Goal: Information Seeking & Learning: Learn about a topic

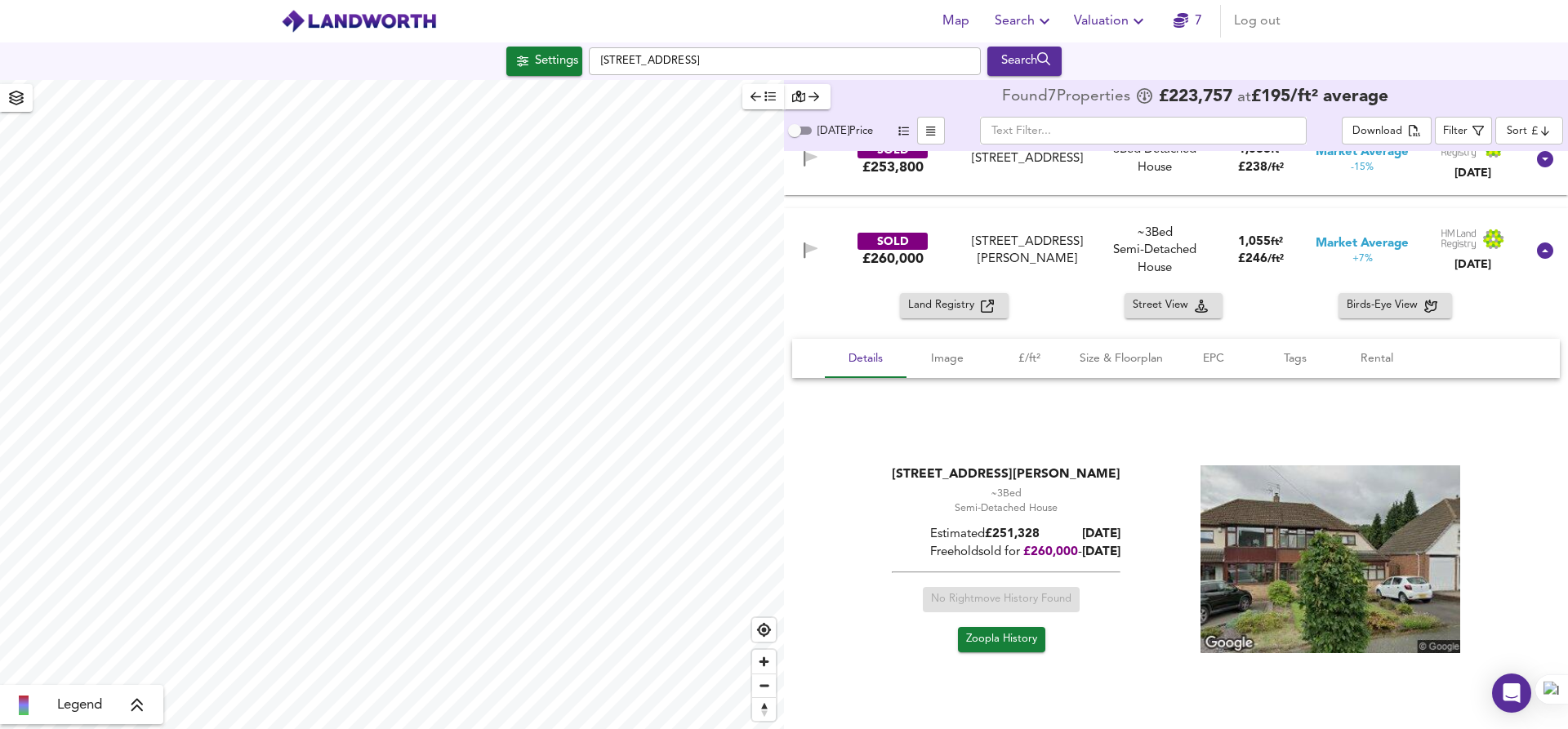
scroll to position [423, 0]
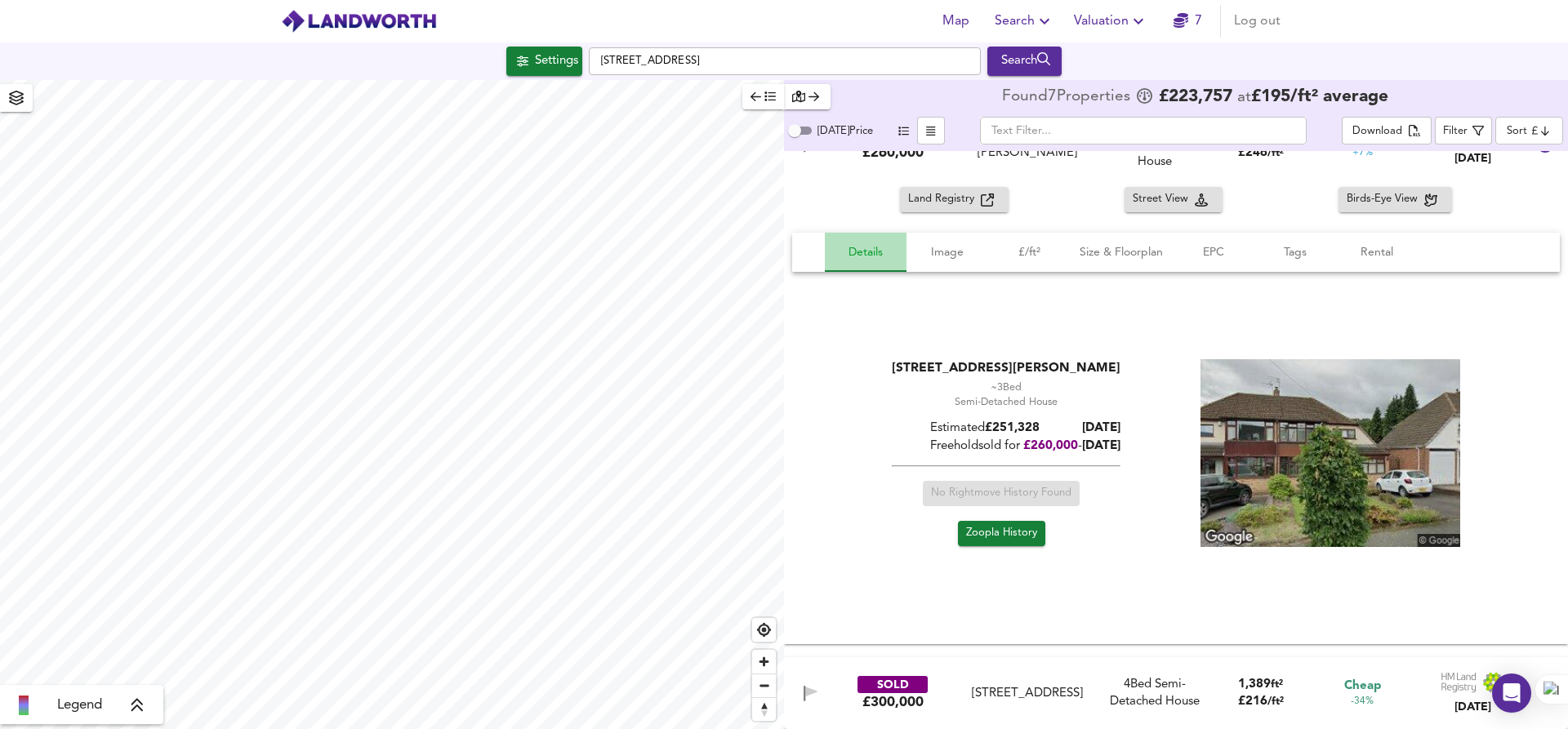
click at [853, 255] on span "Details" at bounding box center [865, 253] width 62 height 20
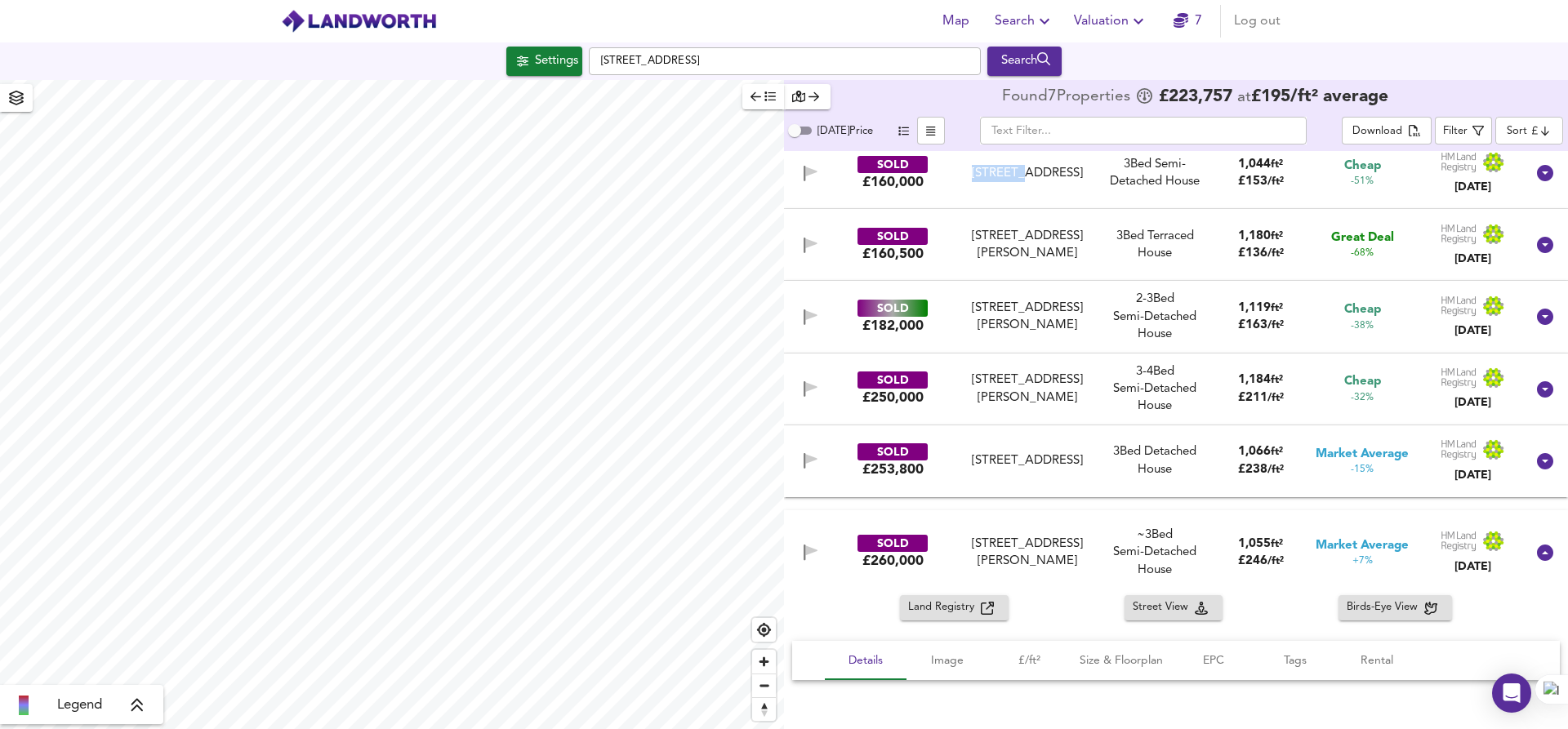
scroll to position [0, 0]
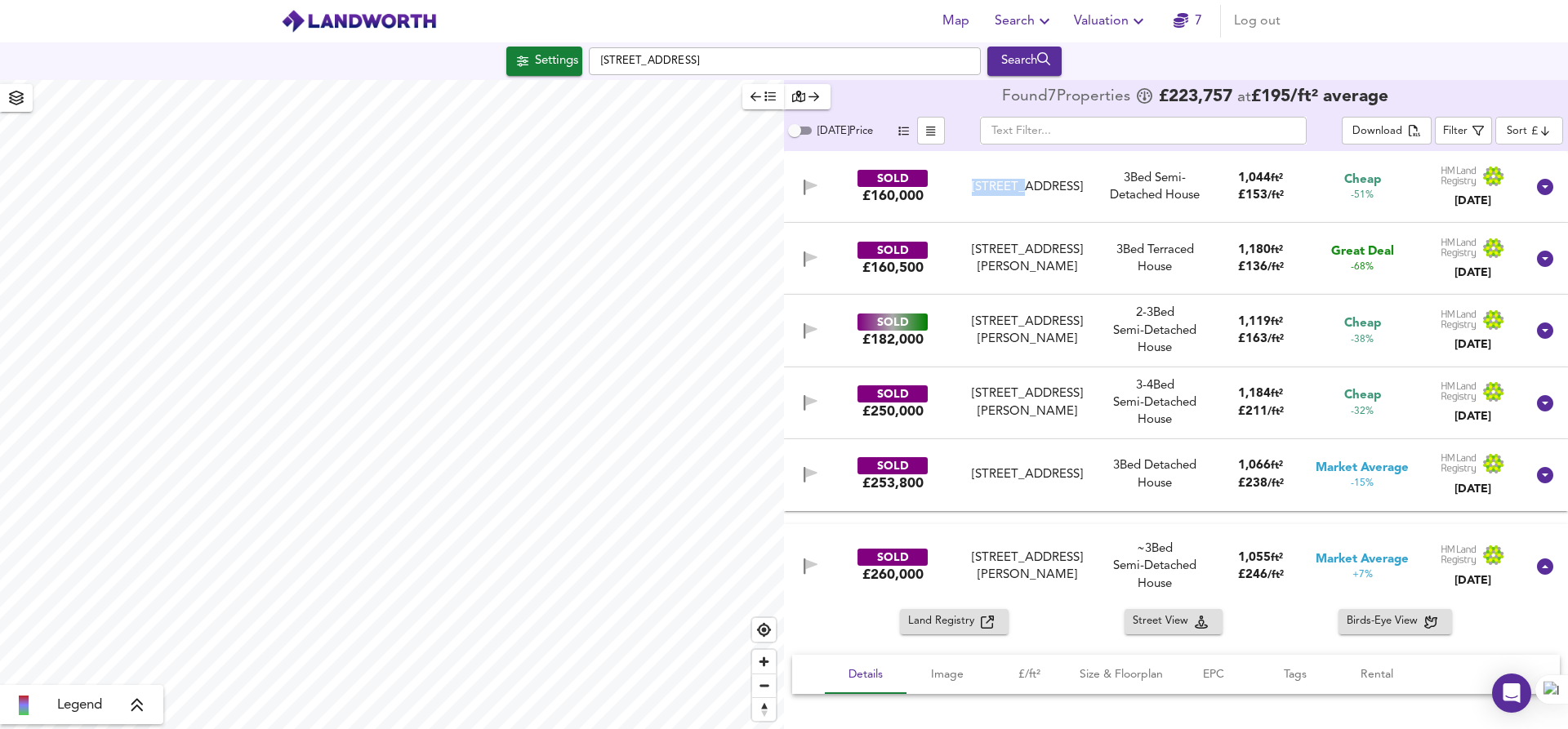
click at [1536, 188] on icon at bounding box center [1544, 186] width 16 height 16
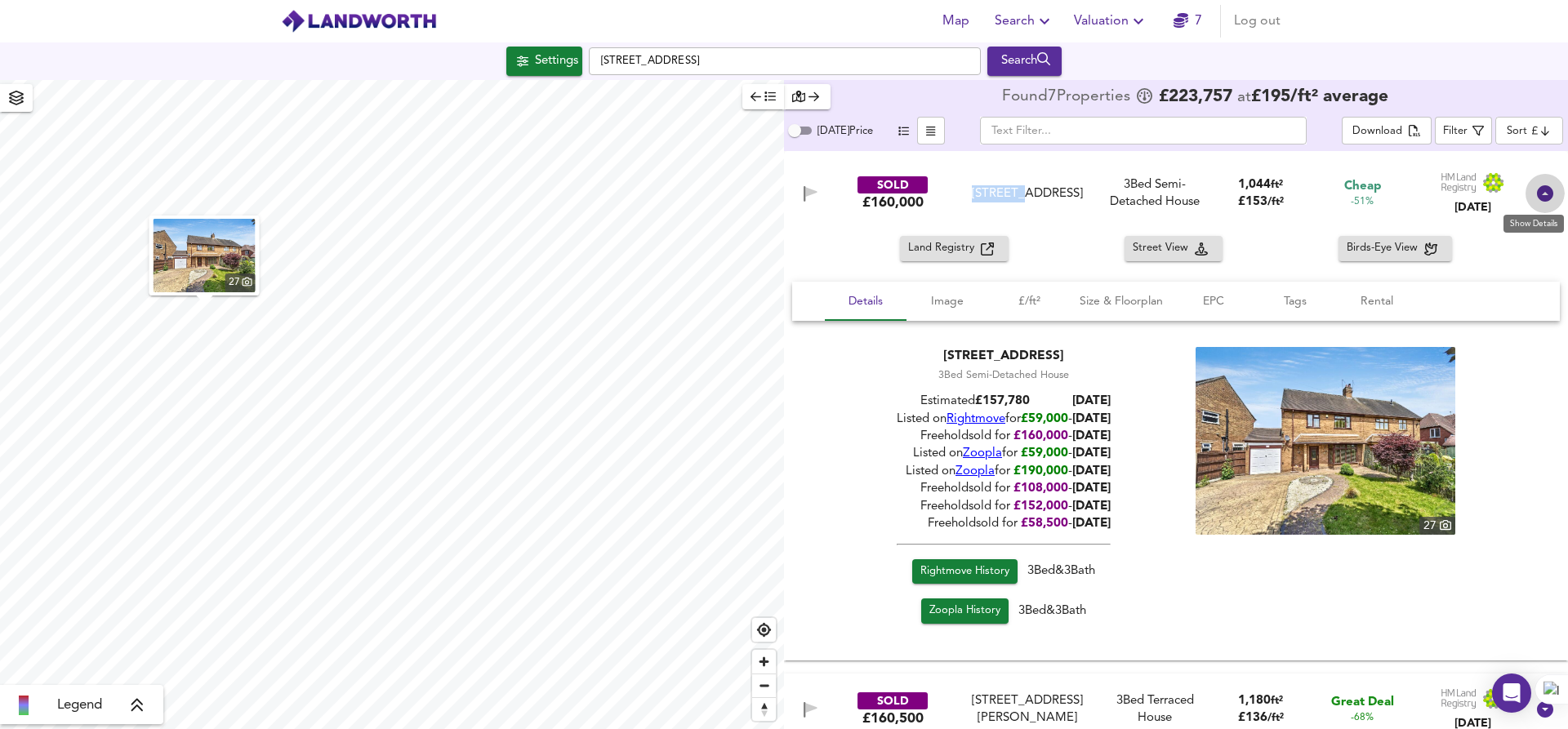
click at [1536, 197] on icon at bounding box center [1544, 193] width 16 height 16
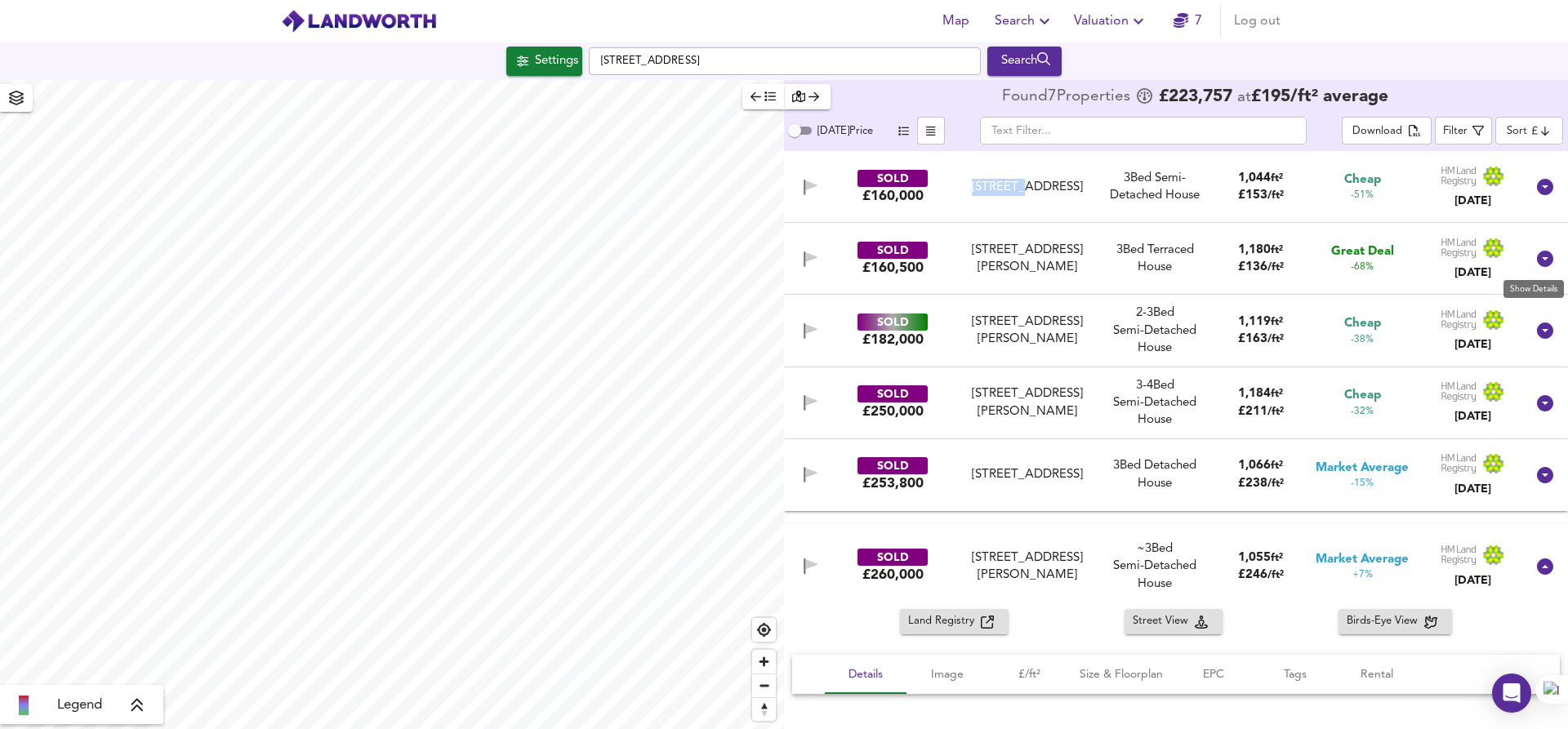
click at [1537, 259] on icon at bounding box center [1545, 258] width 19 height 19
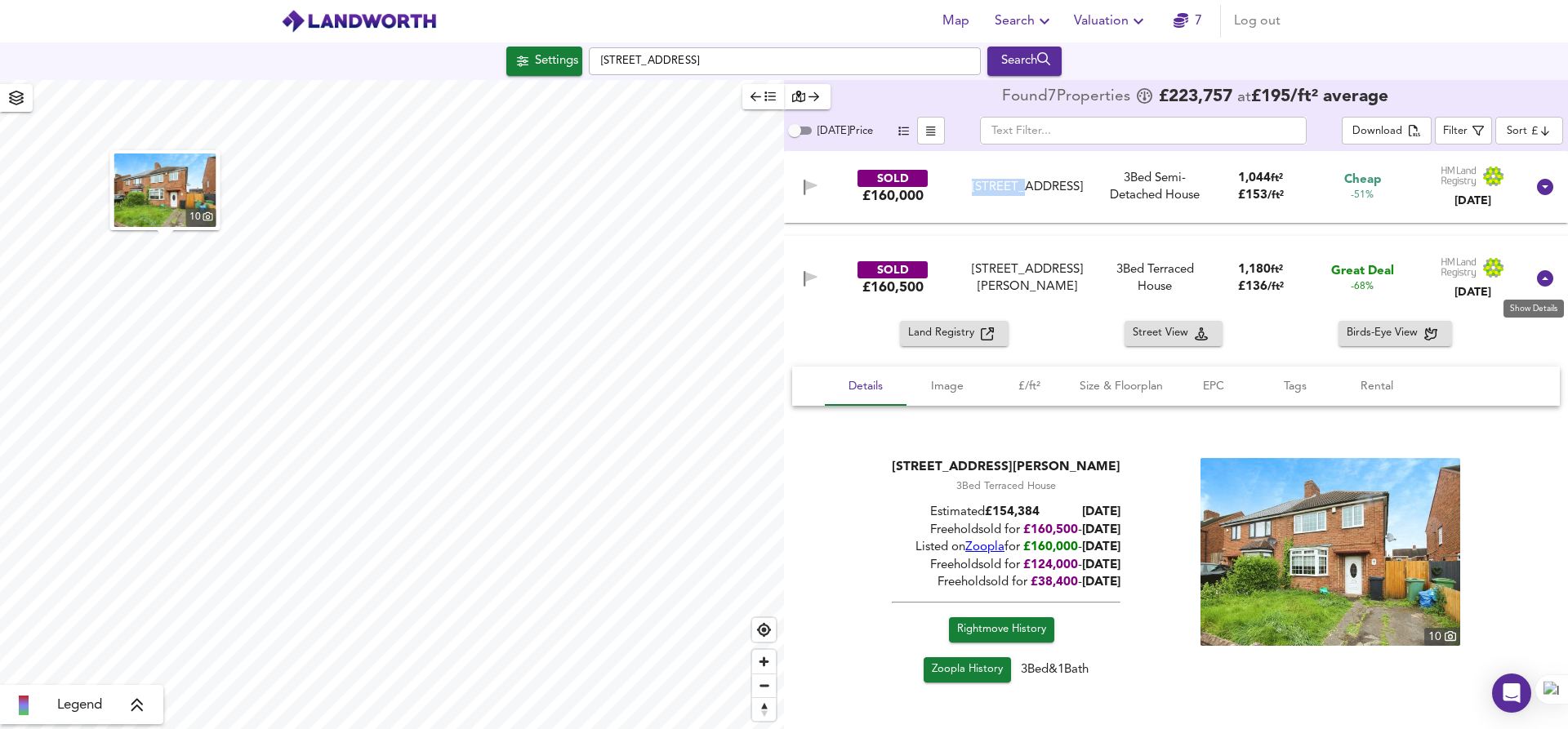
click at [1541, 272] on icon at bounding box center [1544, 278] width 16 height 16
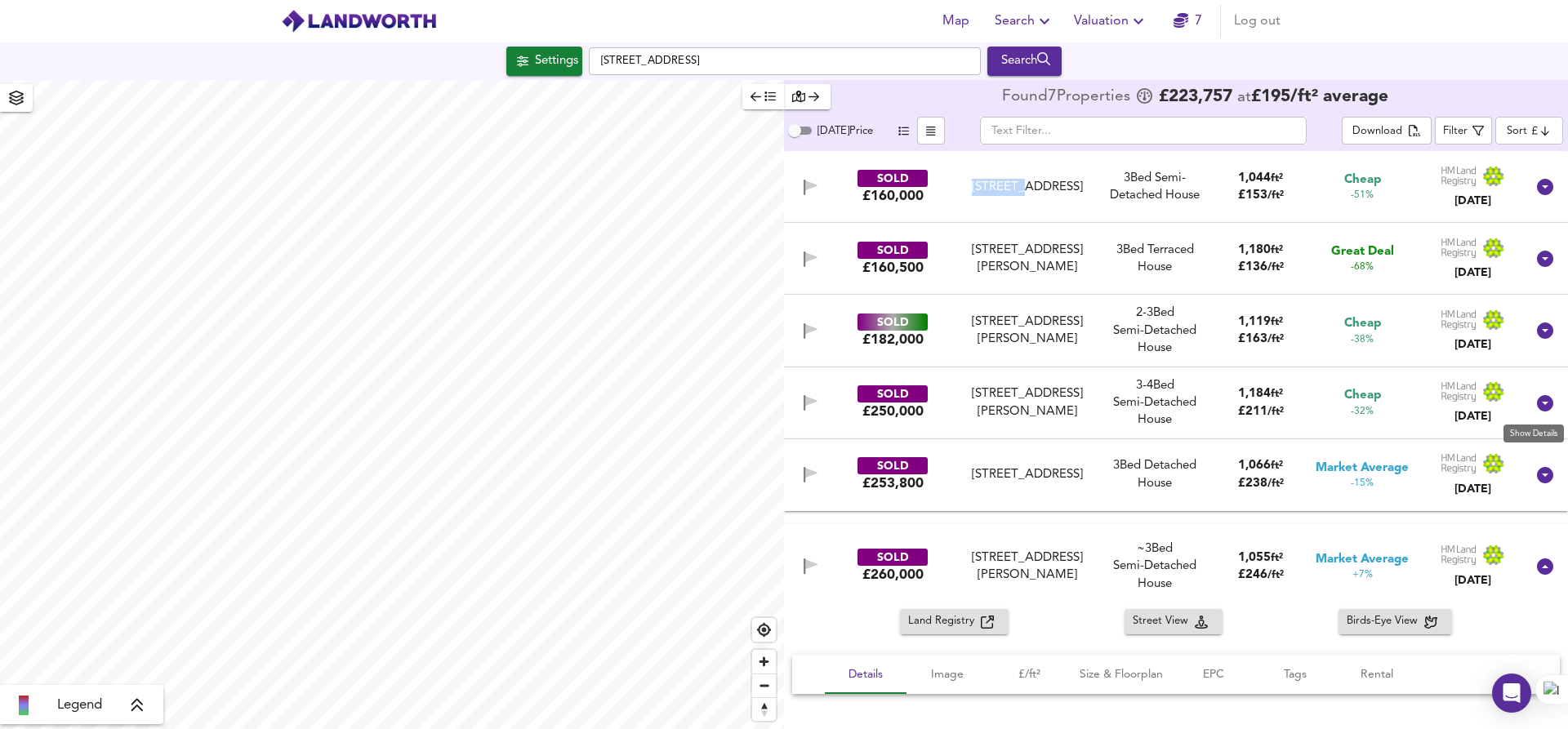
click at [1536, 405] on icon at bounding box center [1544, 403] width 16 height 16
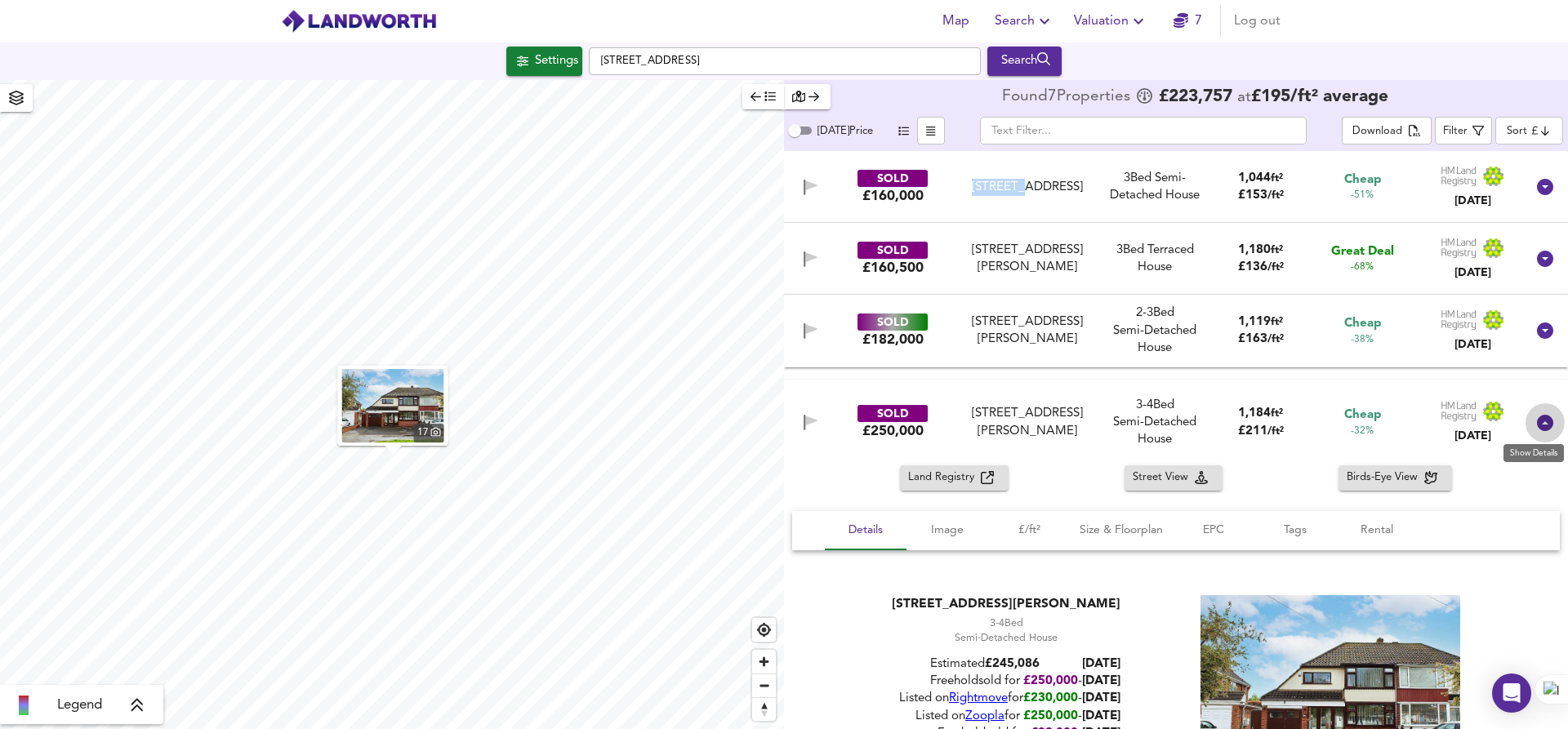
click at [1541, 423] on icon at bounding box center [1544, 423] width 16 height 16
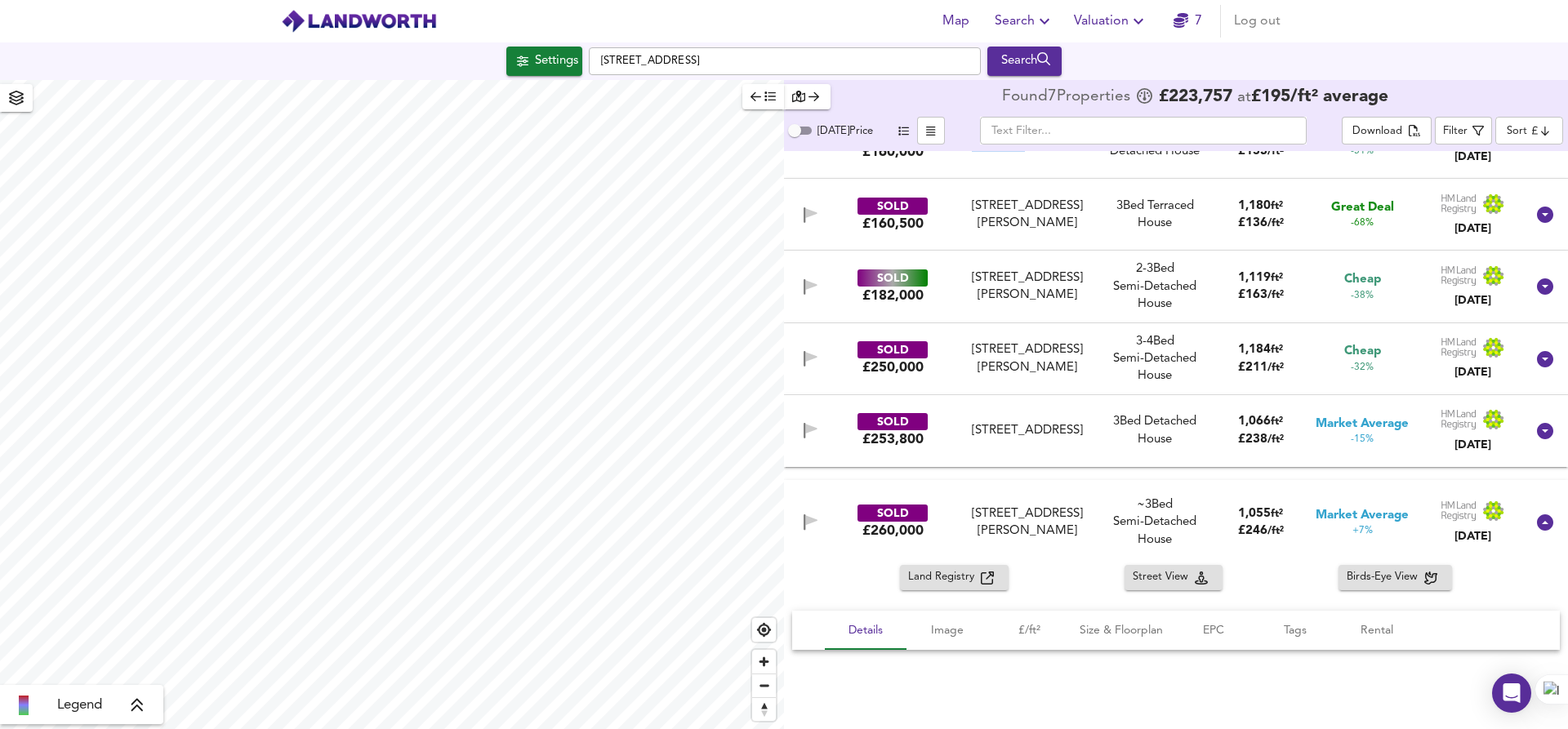
scroll to position [45, 0]
click at [1539, 429] on icon at bounding box center [1544, 430] width 16 height 16
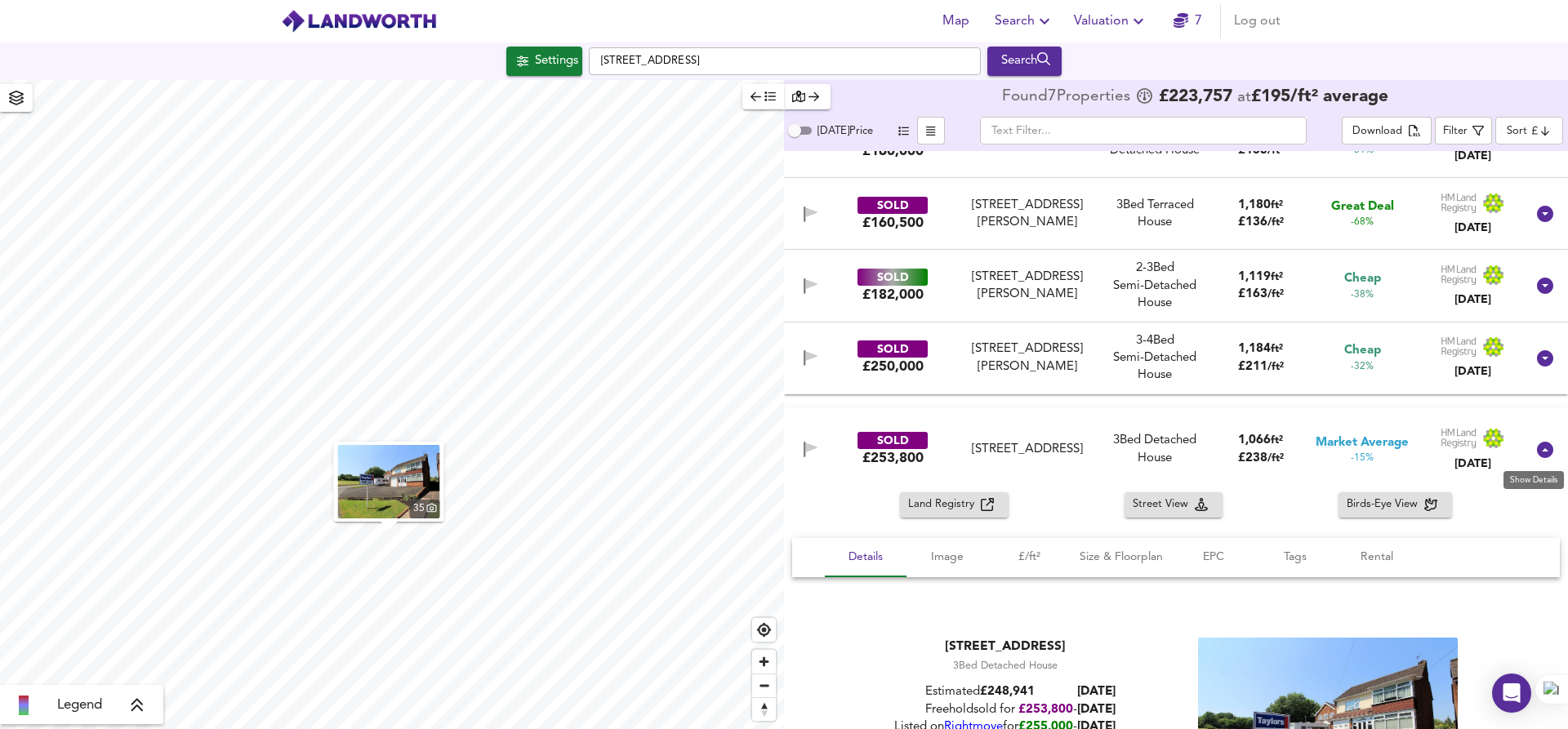
click at [1539, 451] on icon at bounding box center [1544, 450] width 16 height 16
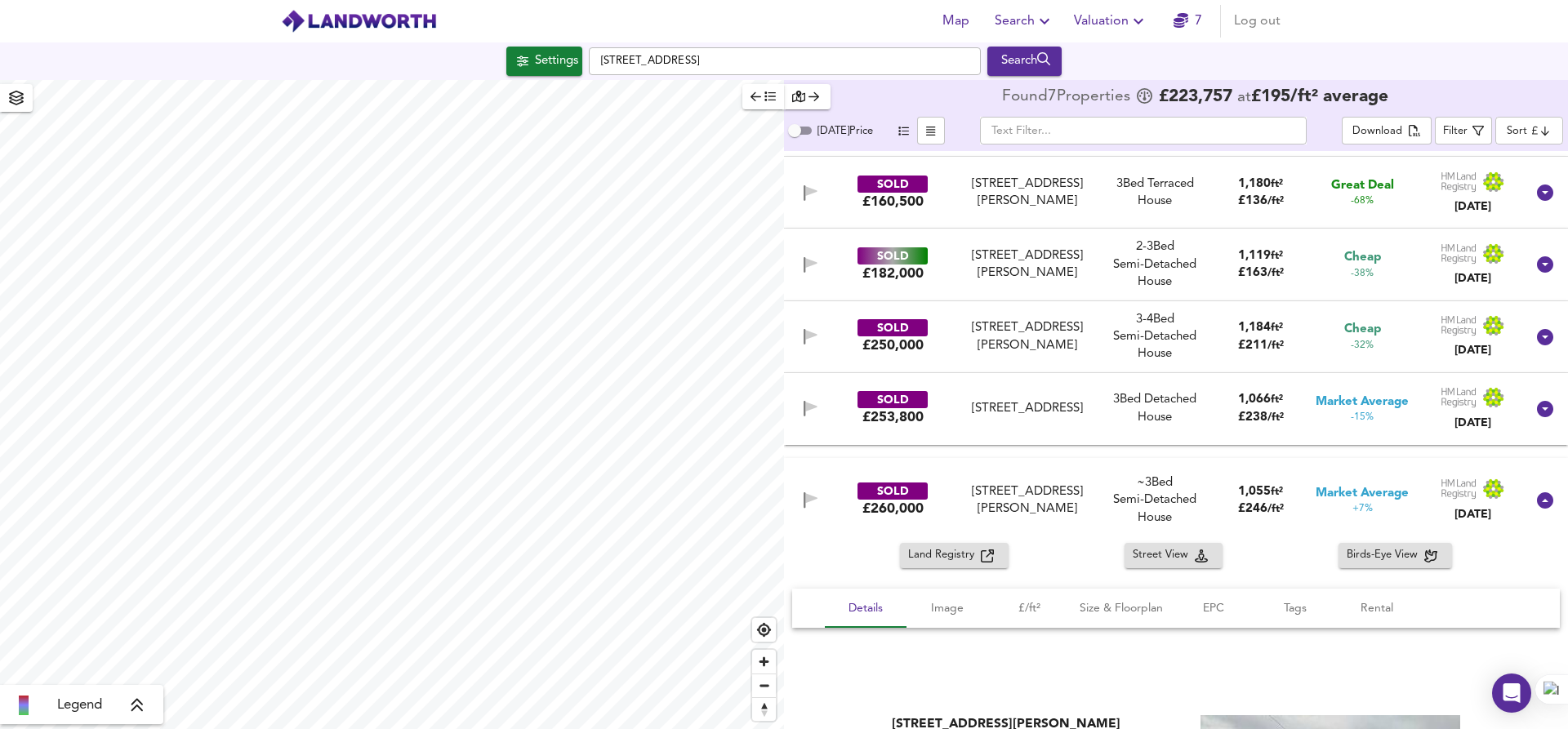
scroll to position [73, 0]
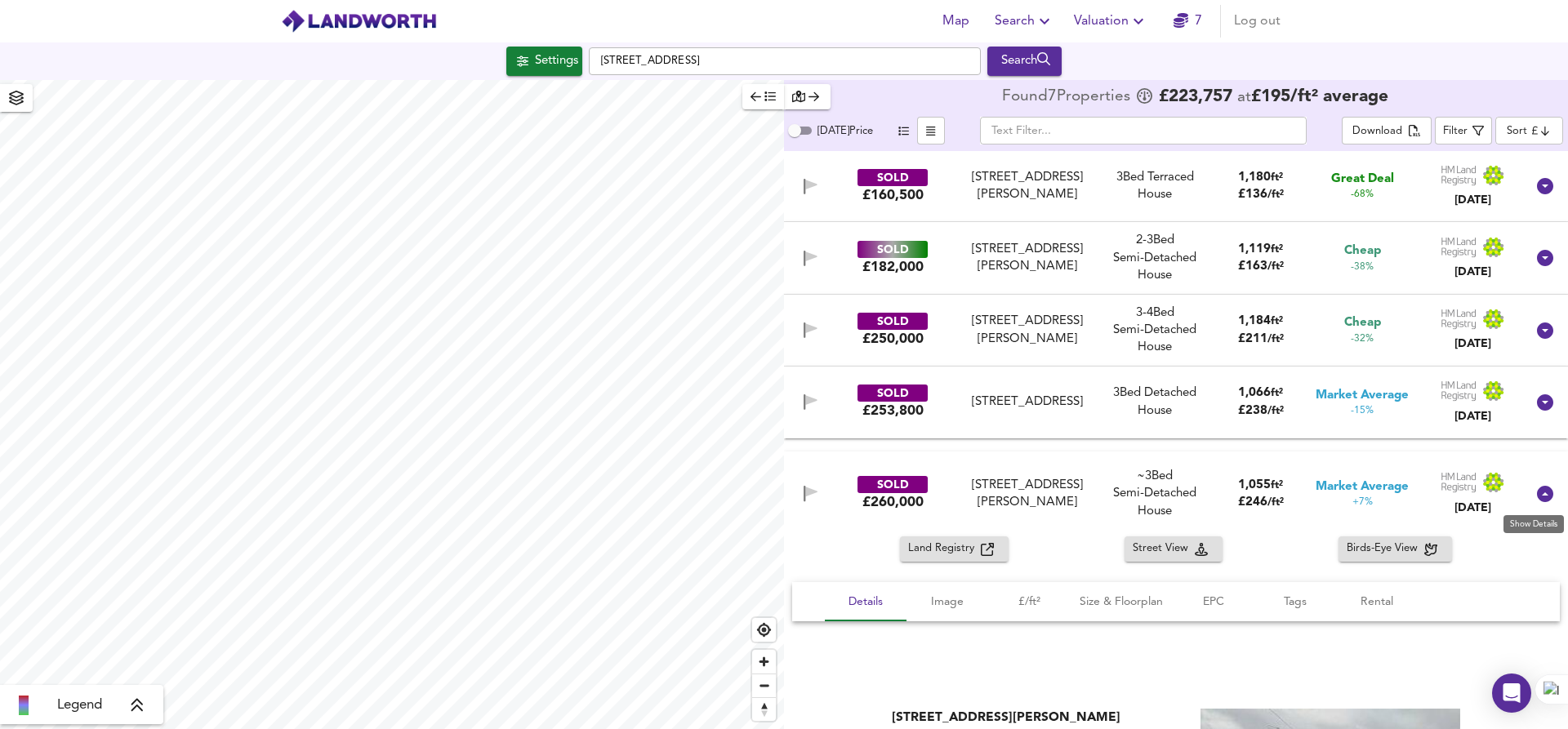
click at [1539, 494] on icon at bounding box center [1544, 494] width 16 height 16
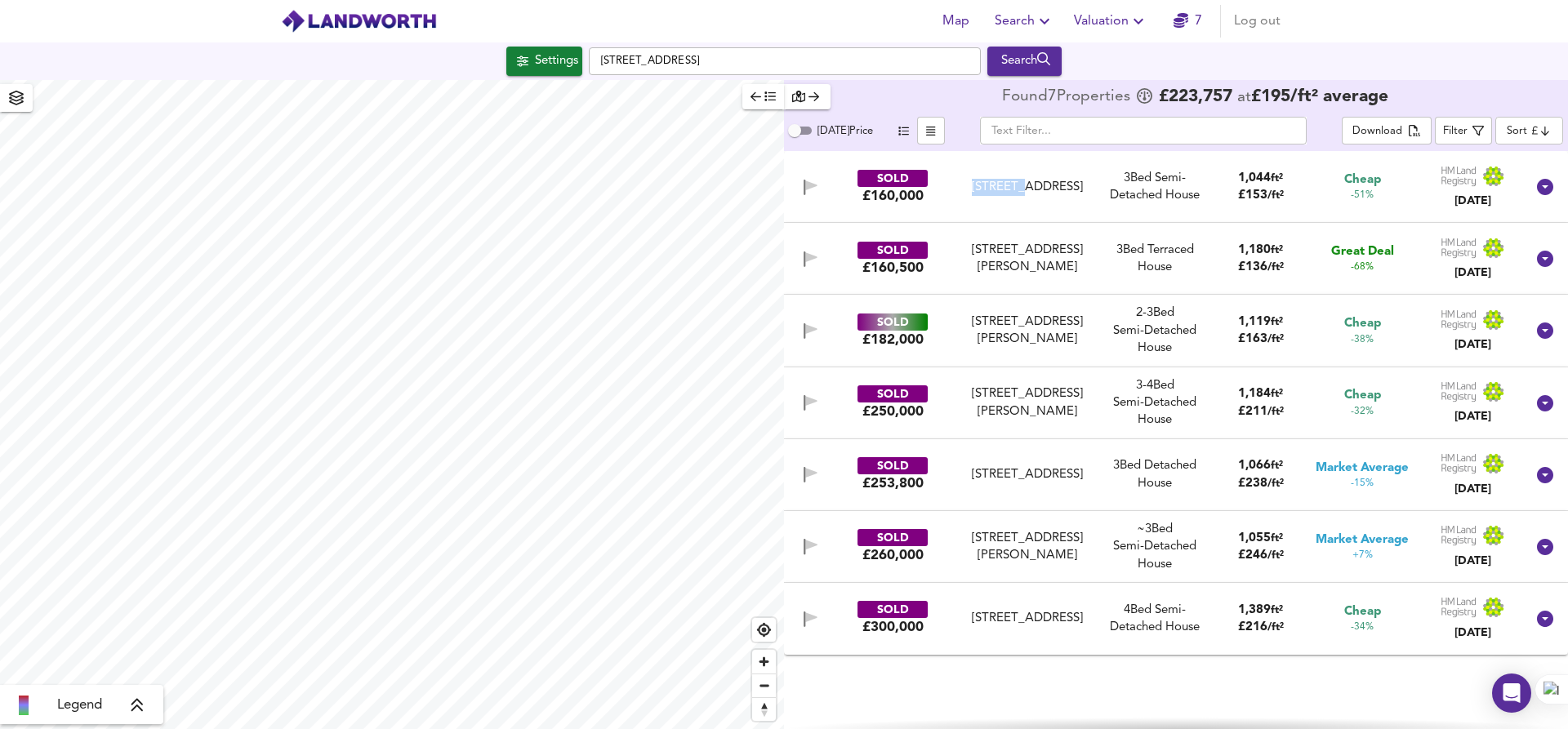
scroll to position [0, 0]
click at [1545, 620] on icon at bounding box center [1544, 619] width 16 height 16
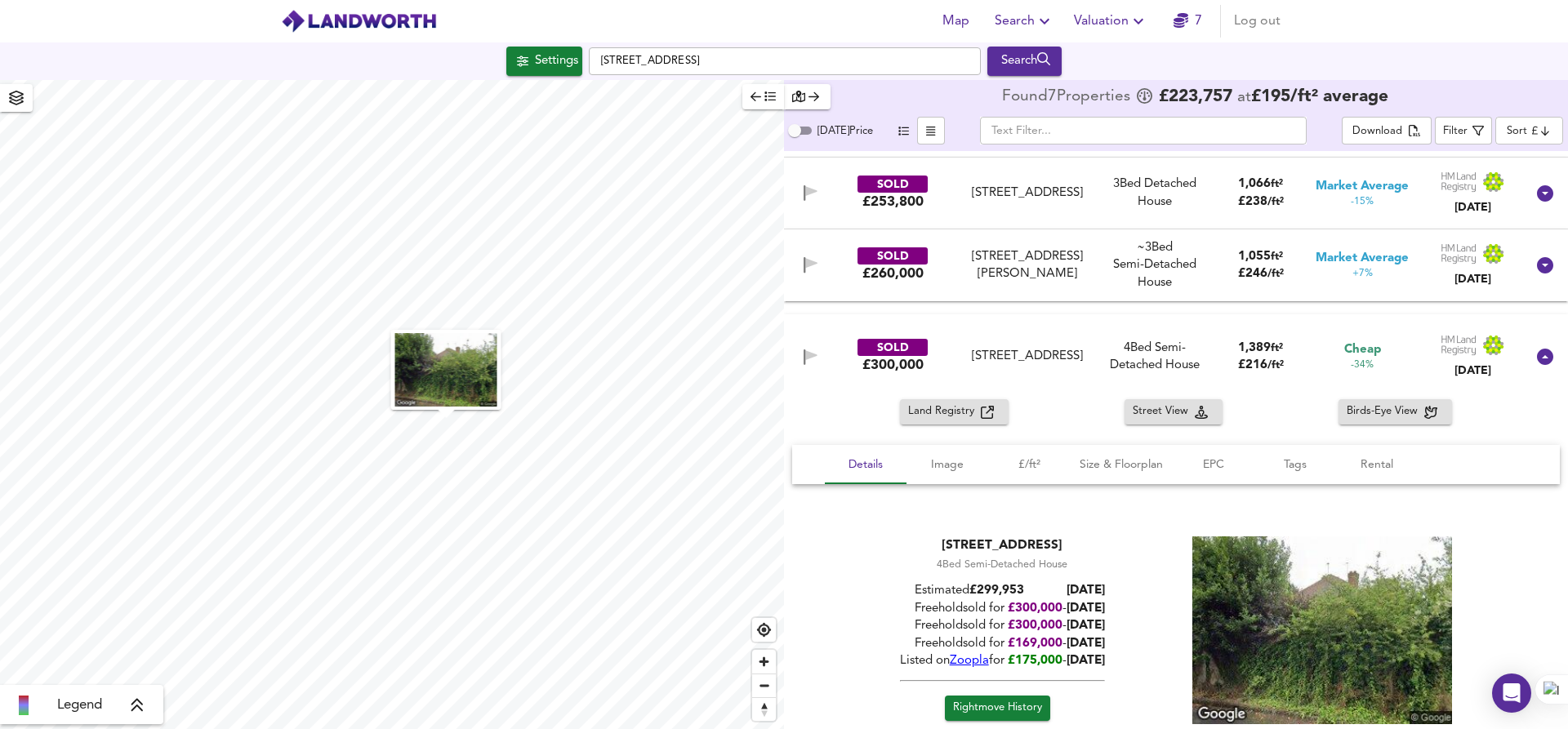
scroll to position [335, 0]
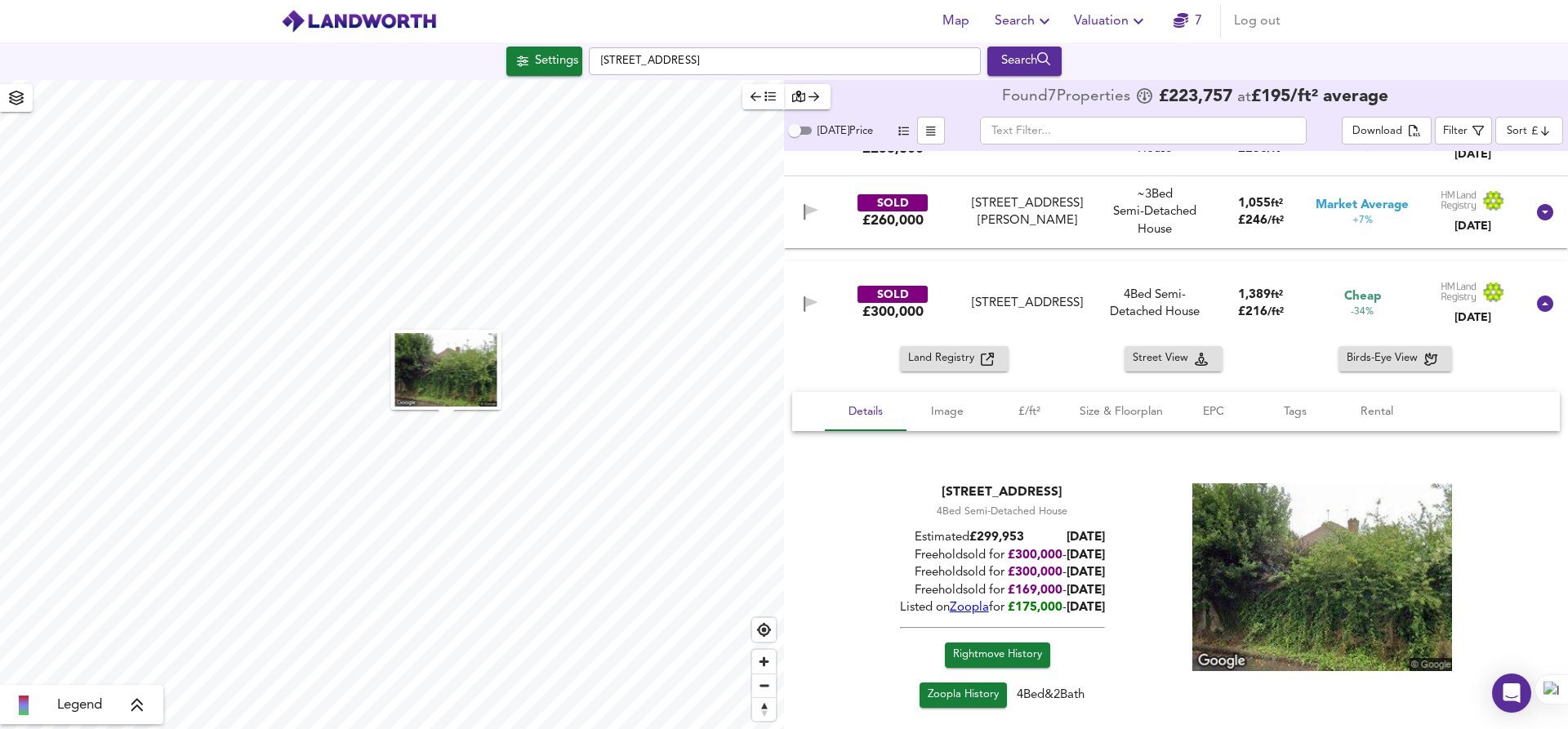
click at [1541, 317] on div at bounding box center [1544, 304] width 39 height 39
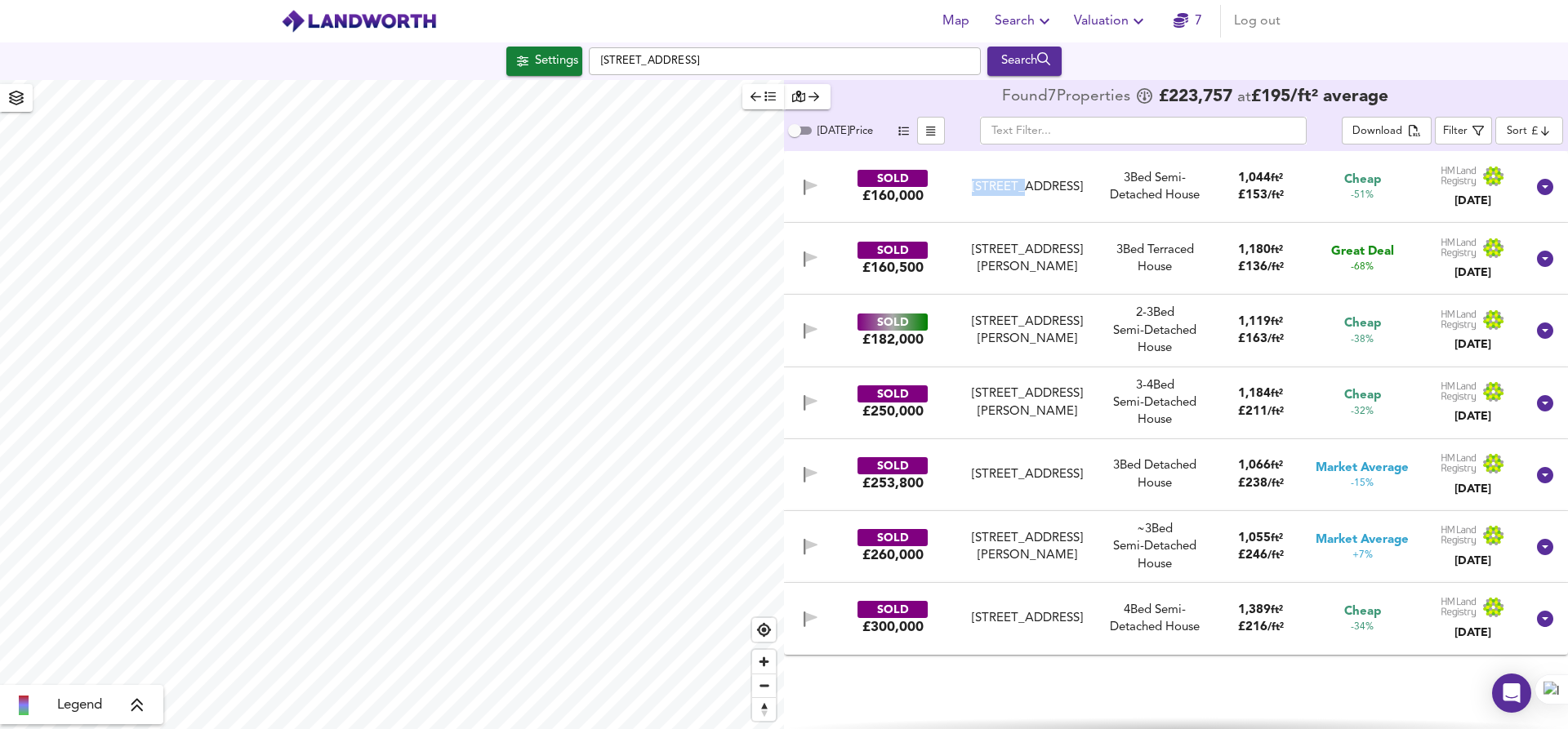
scroll to position [0, 0]
click at [953, 184] on div "138 Sedgley Road, DY1 4LJ" at bounding box center [1026, 187] width 149 height 17
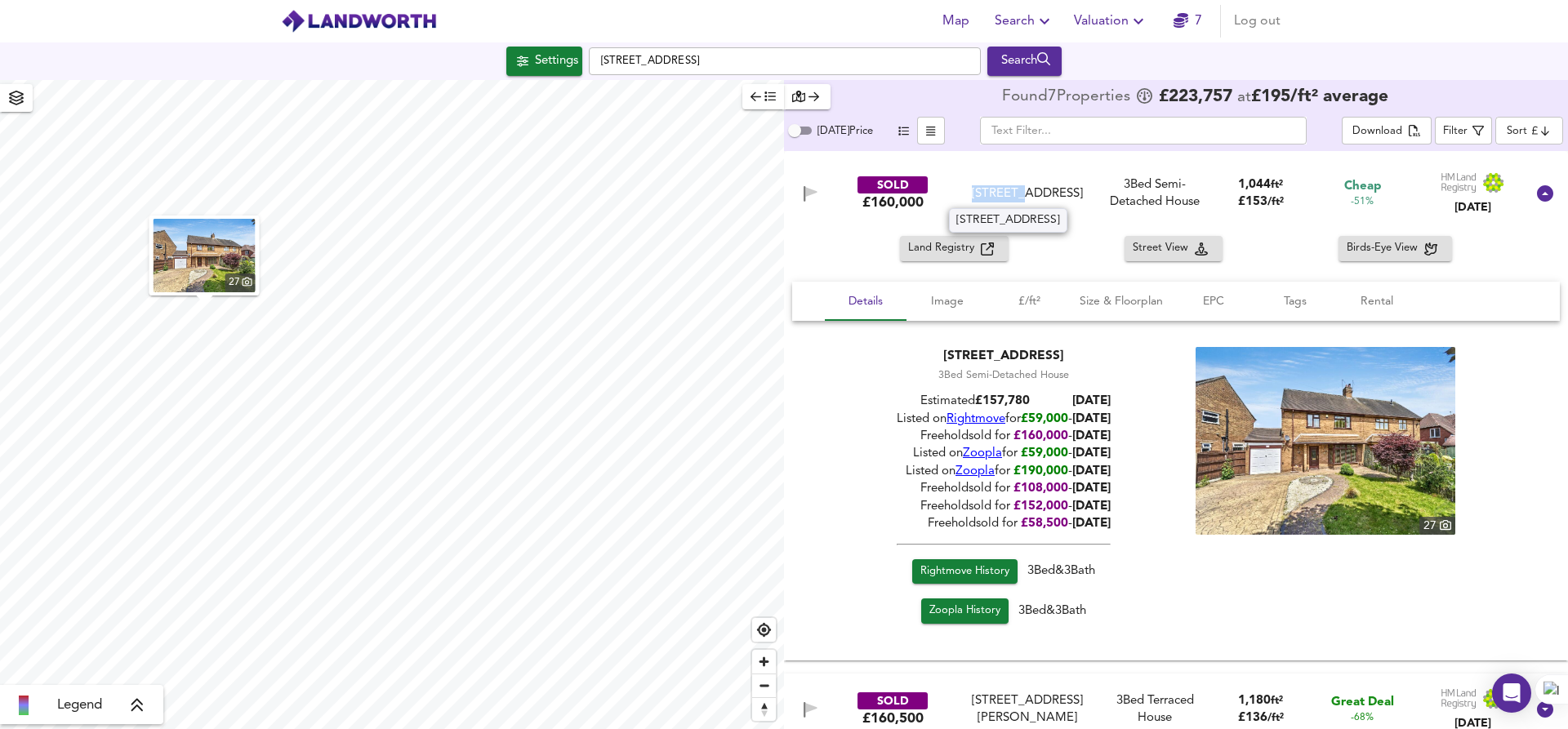
click at [975, 185] on div "138 Sedgley Road, DY1 4LJ" at bounding box center [1026, 194] width 135 height 17
click at [1535, 199] on icon at bounding box center [1545, 193] width 19 height 19
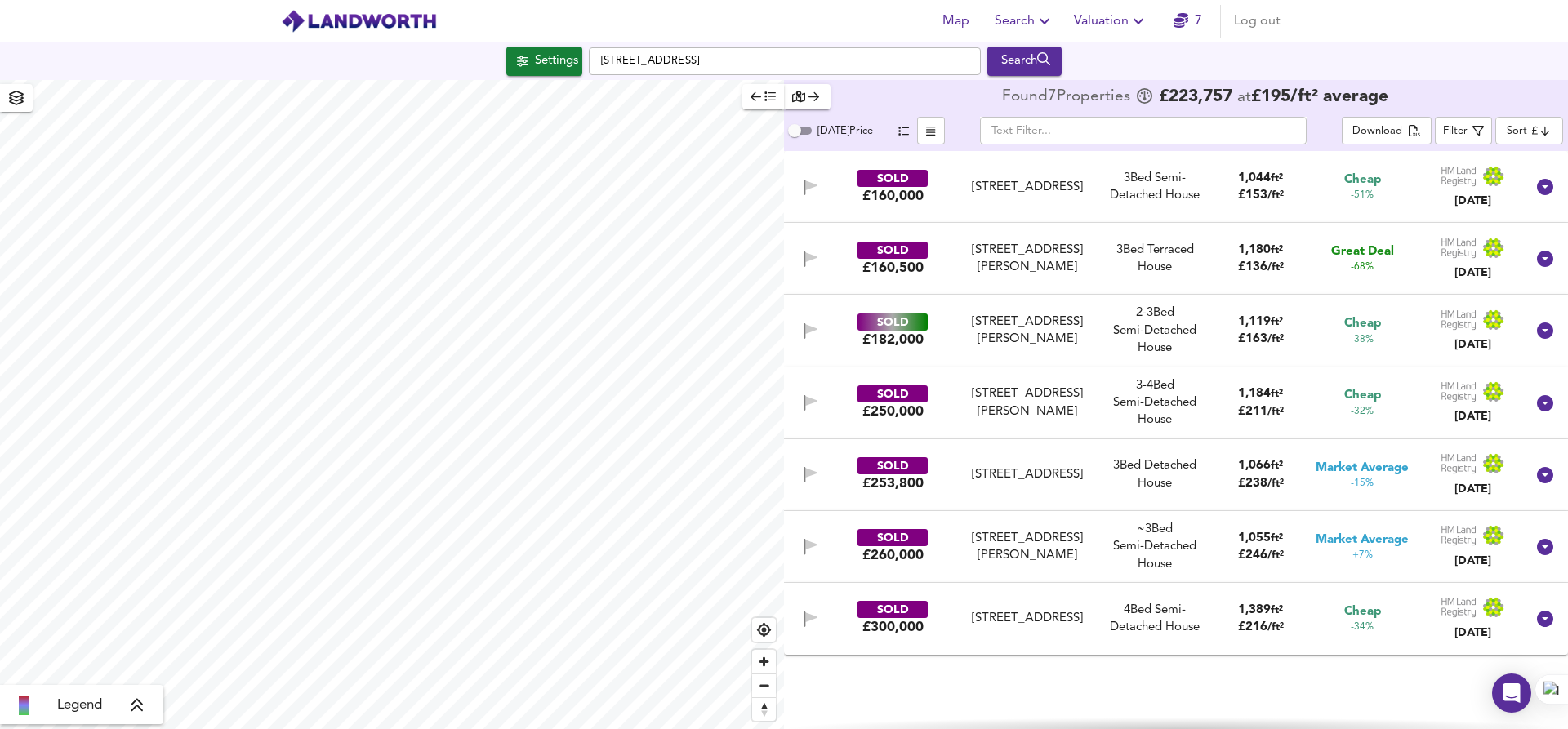
drag, startPoint x: 950, startPoint y: 403, endPoint x: 1131, endPoint y: 537, distance: 225.2
click at [1131, 532] on div "SOLD £160,000 138 Sedgley Road, DY1 4LJ 138 Sedgley Road, DY1 4LJ 3 Bed Semi-De…" at bounding box center [1175, 440] width 784 height 578
drag, startPoint x: 1118, startPoint y: 607, endPoint x: 1236, endPoint y: 657, distance: 128.2
click at [1239, 657] on div "SOLD £160,000 138 Sedgley Road, DY1 4LJ 138 Sedgley Road, DY1 4LJ 3 Bed Semi-De…" at bounding box center [1175, 440] width 784 height 578
